Goal: Transaction & Acquisition: Purchase product/service

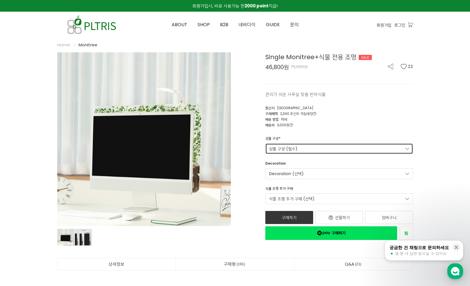
click at [290, 148] on link "상품 구성 (필수)" at bounding box center [339, 148] width 148 height 11
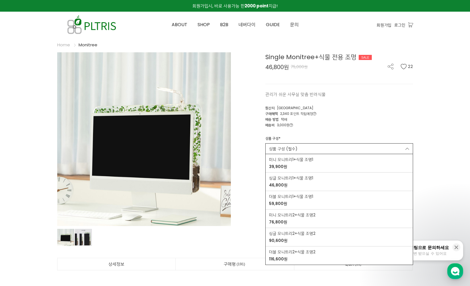
click at [383, 119] on div "배송 방법 택배" at bounding box center [339, 119] width 148 height 6
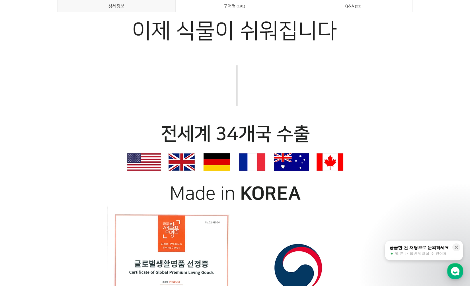
scroll to position [2618, 0]
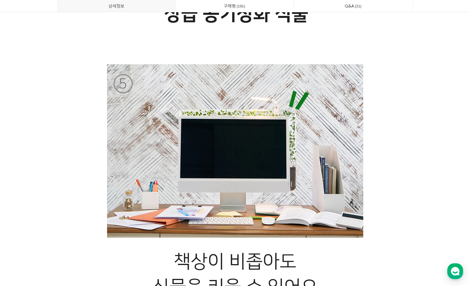
scroll to position [4285, 0]
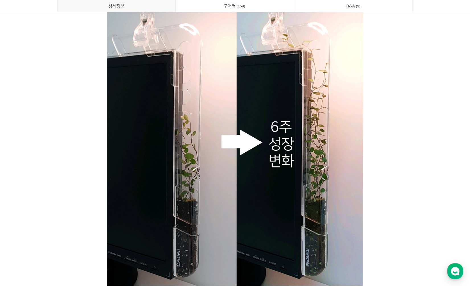
scroll to position [8057, 0]
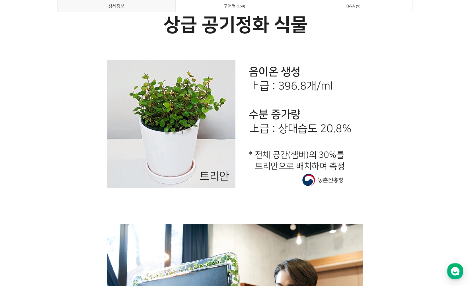
scroll to position [9833, 0]
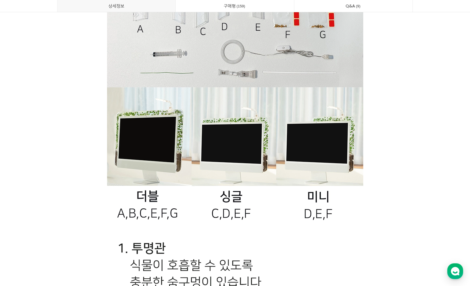
scroll to position [12143, 0]
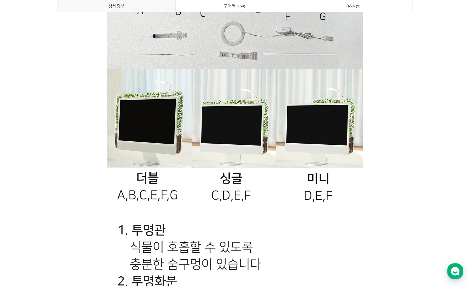
drag, startPoint x: 397, startPoint y: 145, endPoint x: 398, endPoint y: 157, distance: 11.7
drag, startPoint x: 397, startPoint y: 173, endPoint x: 397, endPoint y: 179, distance: 5.4
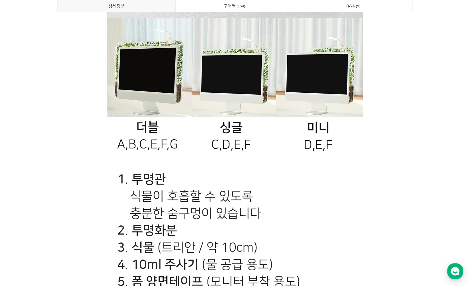
scroll to position [12200, 0]
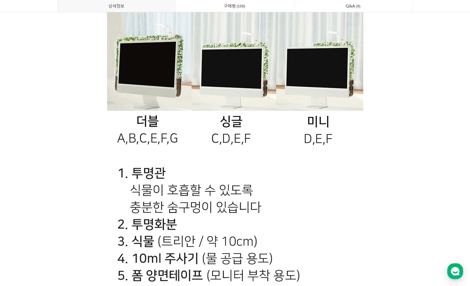
drag, startPoint x: 394, startPoint y: 138, endPoint x: 396, endPoint y: 154, distance: 15.8
drag, startPoint x: 395, startPoint y: 160, endPoint x: 395, endPoint y: 165, distance: 5.1
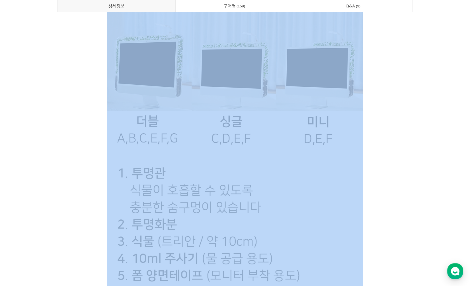
drag, startPoint x: 392, startPoint y: 181, endPoint x: 392, endPoint y: 184, distance: 3.1
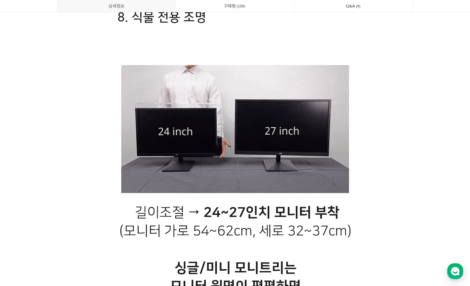
scroll to position [12570, 0]
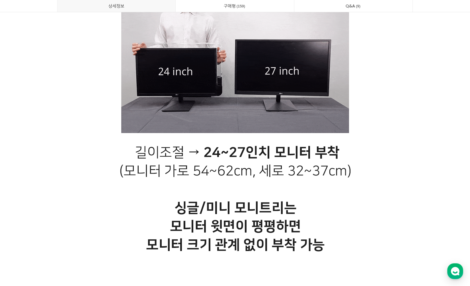
drag, startPoint x: 382, startPoint y: 167, endPoint x: 381, endPoint y: 186, distance: 18.8
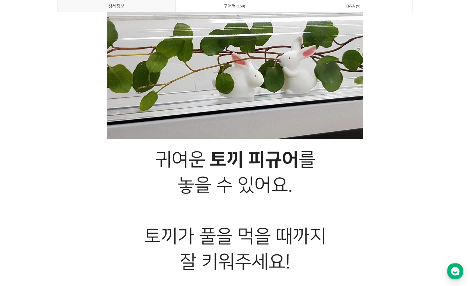
scroll to position [13338, 0]
drag, startPoint x: 389, startPoint y: 166, endPoint x: 386, endPoint y: 178, distance: 11.8
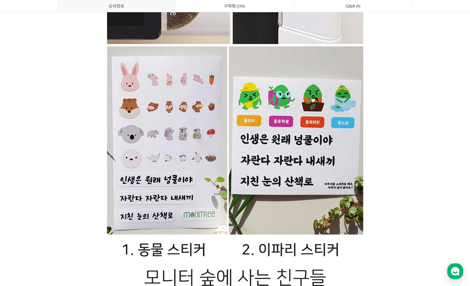
scroll to position [14049, 0]
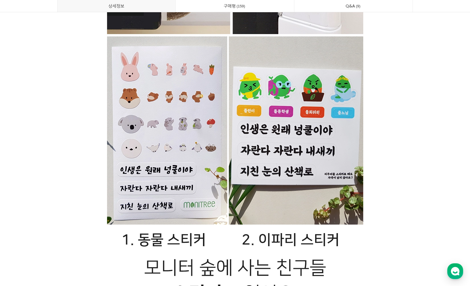
drag, startPoint x: 438, startPoint y: 160, endPoint x: 433, endPoint y: 178, distance: 18.8
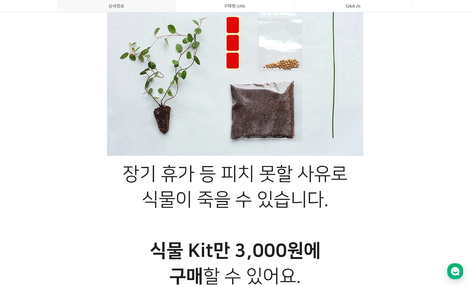
scroll to position [14448, 0]
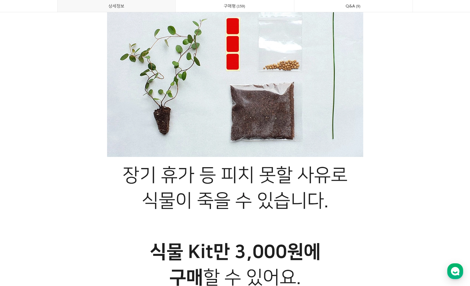
drag, startPoint x: 410, startPoint y: 155, endPoint x: 411, endPoint y: 183, distance: 27.6
drag, startPoint x: 411, startPoint y: 183, endPoint x: 410, endPoint y: 191, distance: 8.3
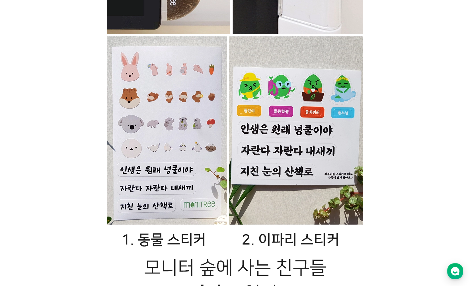
scroll to position [0, 0]
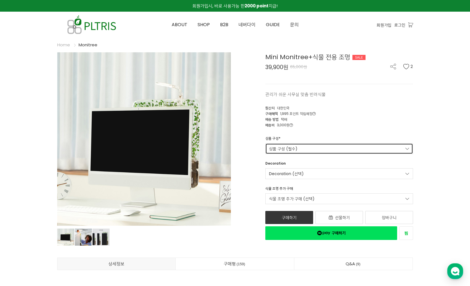
click at [363, 150] on link "상품 구성 (필수)" at bounding box center [339, 148] width 148 height 11
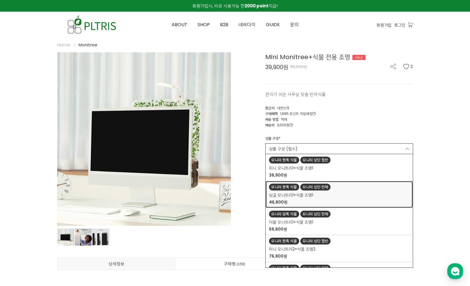
click at [366, 197] on div "싱글 모니트리1+식물 조명1 46,800원" at bounding box center [339, 198] width 140 height 13
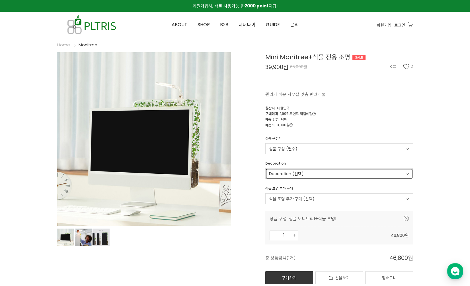
click at [322, 173] on link "Decoration (선택)" at bounding box center [339, 173] width 148 height 11
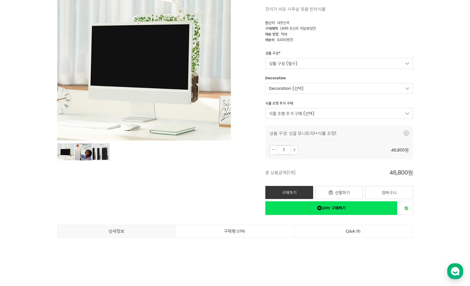
drag, startPoint x: 440, startPoint y: 186, endPoint x: 439, endPoint y: 200, distance: 14.8
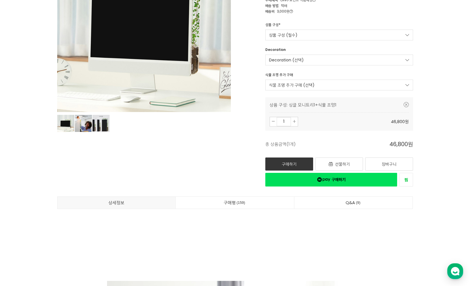
drag, startPoint x: 441, startPoint y: 193, endPoint x: 440, endPoint y: 202, distance: 8.7
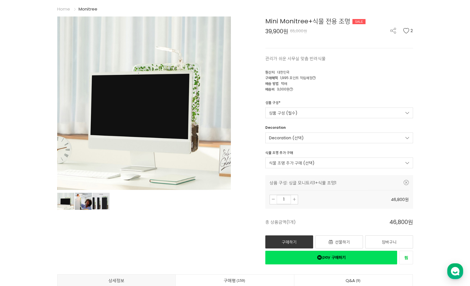
scroll to position [28, 0]
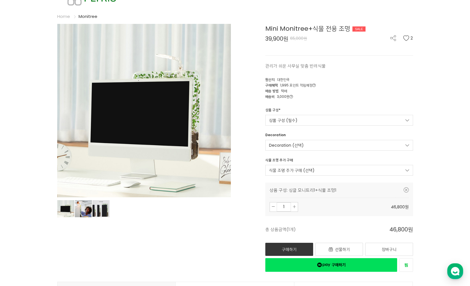
drag, startPoint x: 440, startPoint y: 195, endPoint x: 440, endPoint y: 186, distance: 8.8
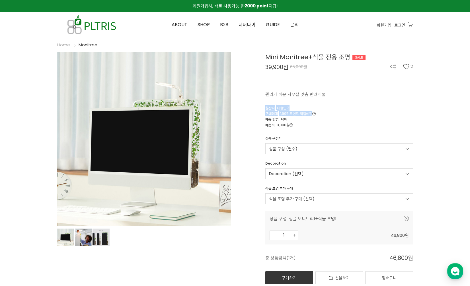
drag, startPoint x: 348, startPoint y: 105, endPoint x: 345, endPoint y: 113, distance: 8.9
click at [345, 113] on div "Mini Monitree+식물 전용 조명 SALE 39,900원 65,000원 2 관리가 쉬운 사무실 맞춤 반려식물 2 [GEOGRAPHIC_…" at bounding box center [326, 176] width 174 height 248
click at [345, 113] on div "구매혜택 1,995 포인트 적립예정 적립예정" at bounding box center [339, 114] width 148 height 6
